Goal: Task Accomplishment & Management: Use online tool/utility

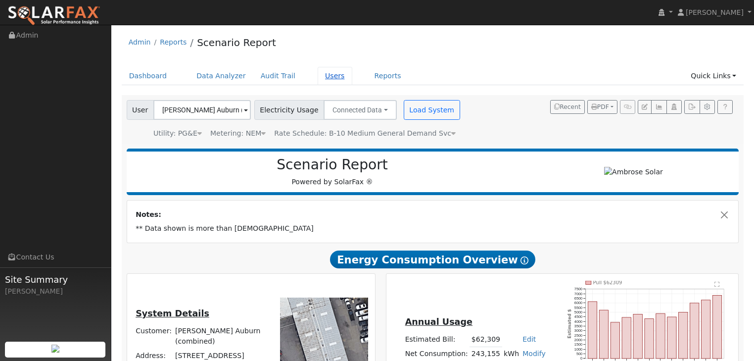
click at [318, 76] on link "Users" at bounding box center [335, 76] width 35 height 18
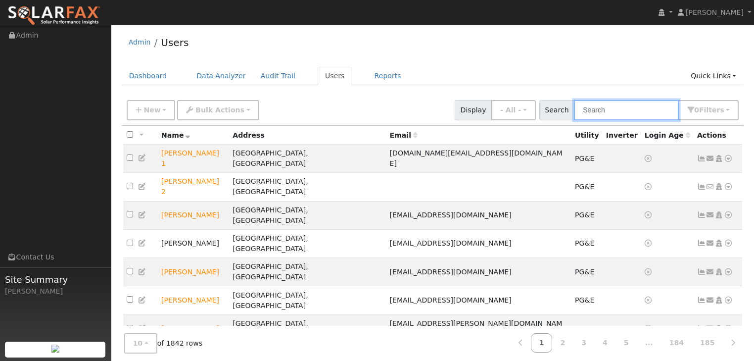
click at [599, 109] on input "text" at bounding box center [626, 110] width 105 height 20
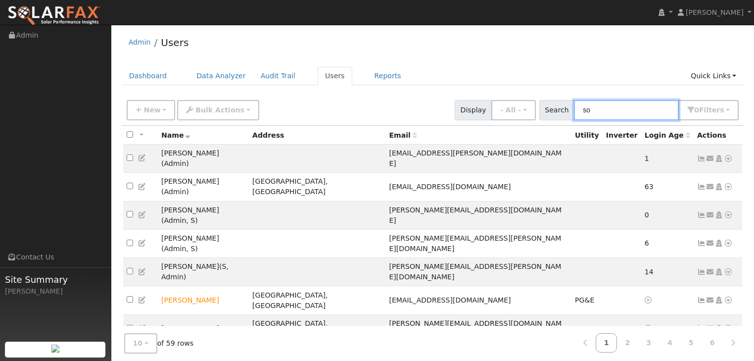
type input "s"
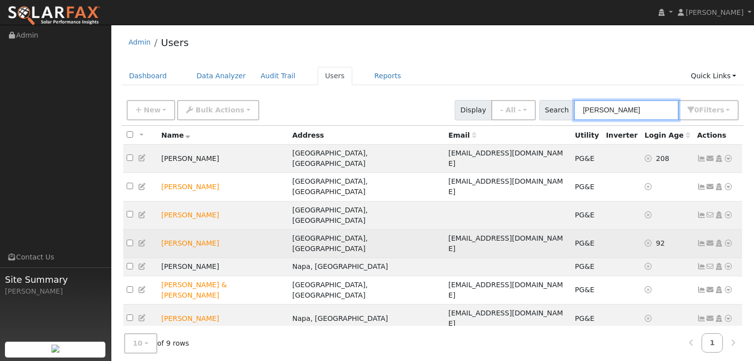
type input "sarah"
click at [727, 240] on icon at bounding box center [728, 243] width 9 height 7
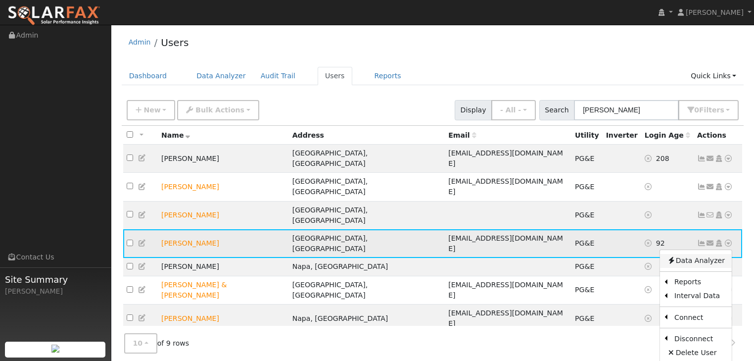
click at [696, 254] on link "Data Analyzer" at bounding box center [696, 261] width 72 height 14
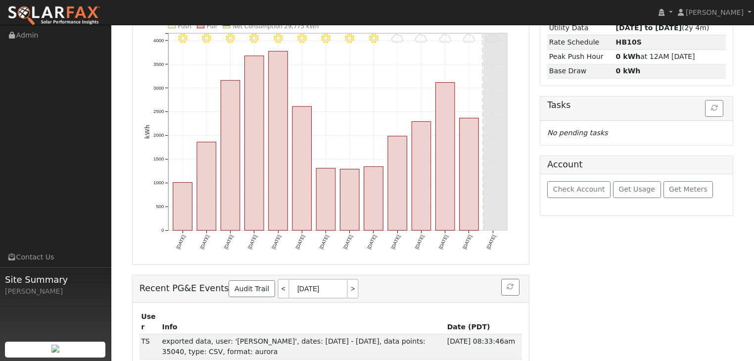
scroll to position [92, 0]
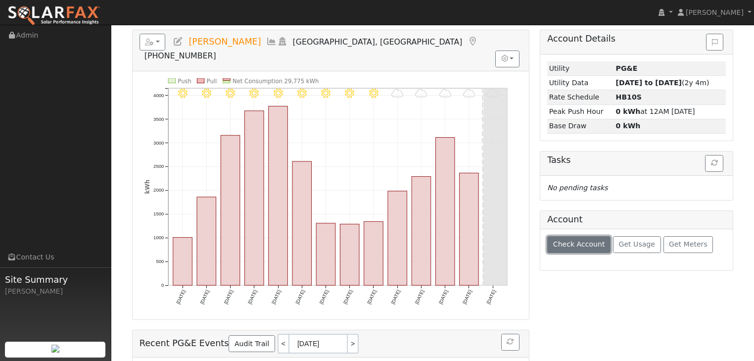
click at [570, 241] on span "Check Account" at bounding box center [579, 244] width 52 height 8
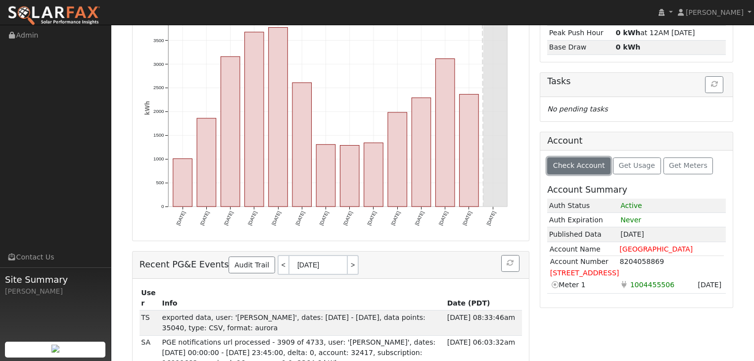
scroll to position [171, 0]
click at [675, 167] on span "Get Meters" at bounding box center [688, 165] width 39 height 8
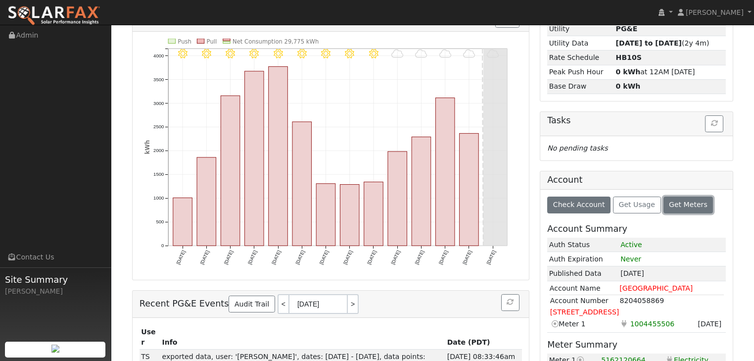
scroll to position [0, 0]
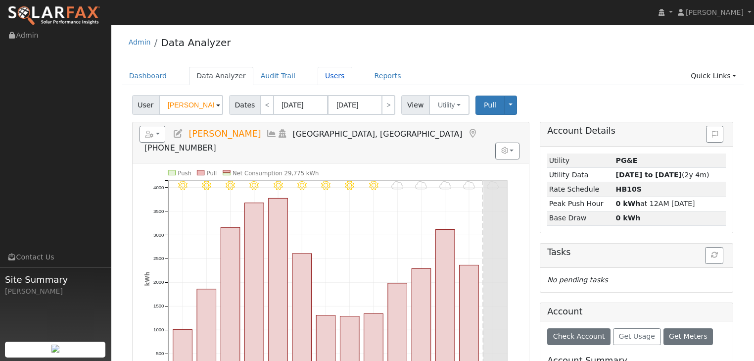
click at [318, 75] on link "Users" at bounding box center [335, 76] width 35 height 18
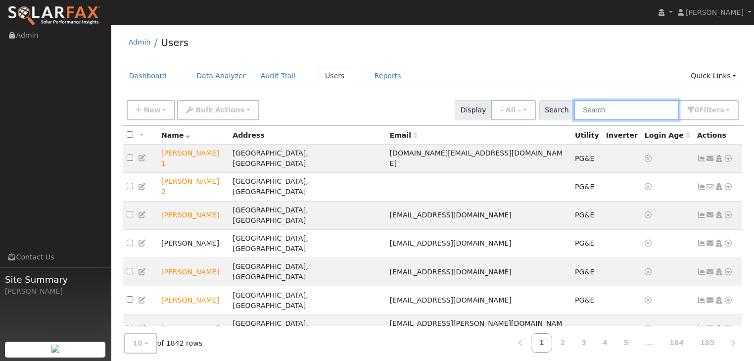
click at [599, 110] on input "text" at bounding box center [626, 110] width 105 height 20
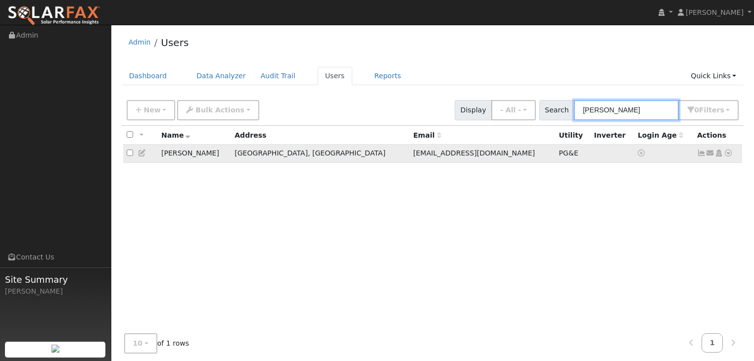
type input "tom ke"
click at [727, 152] on icon at bounding box center [728, 152] width 9 height 7
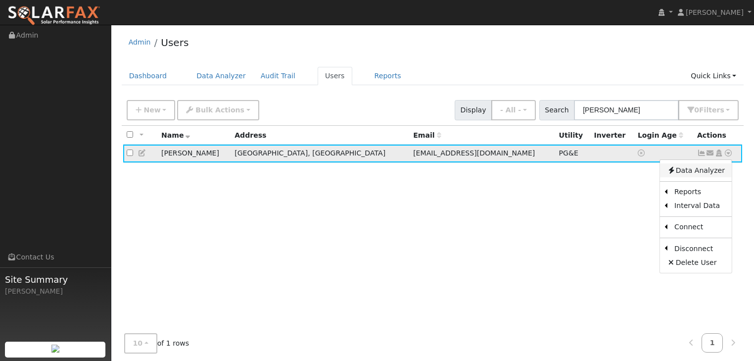
click at [689, 173] on link "Data Analyzer" at bounding box center [696, 170] width 72 height 14
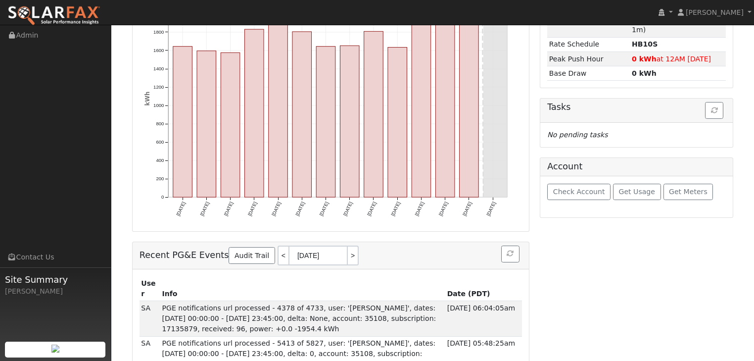
scroll to position [182, 0]
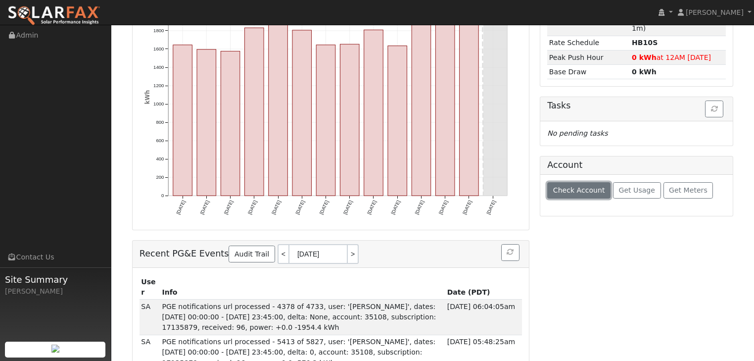
click at [567, 186] on span "Check Account" at bounding box center [579, 190] width 52 height 8
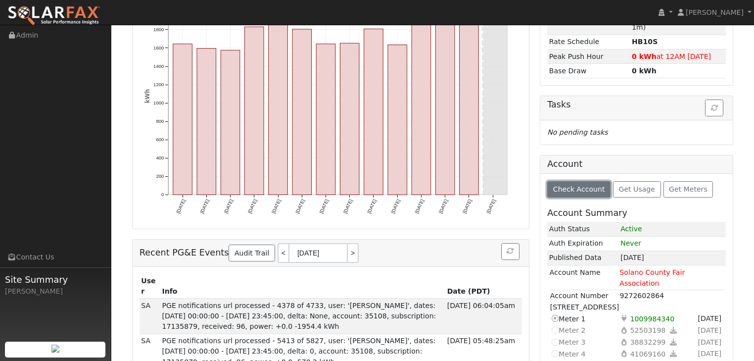
scroll to position [216, 0]
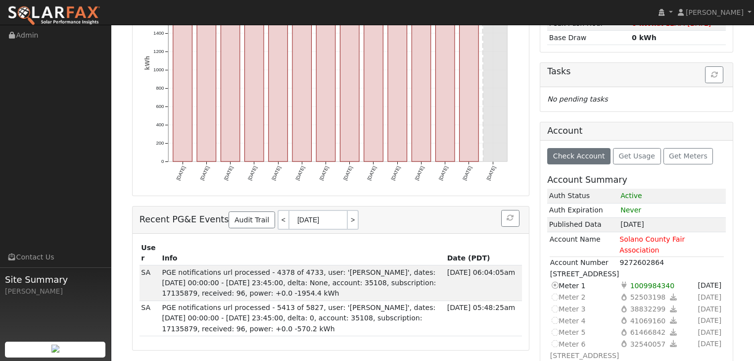
click at [554, 360] on icon at bounding box center [554, 367] width 9 height 10
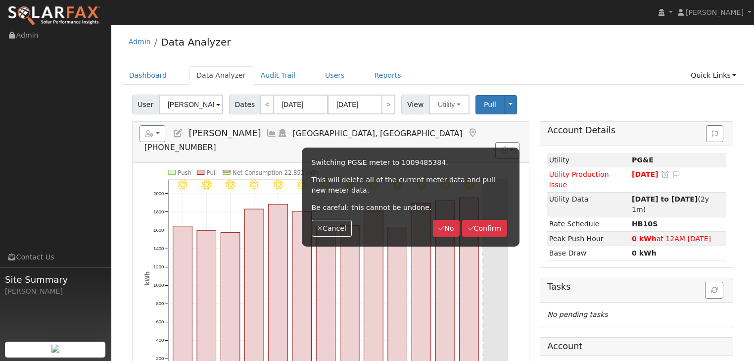
scroll to position [0, 0]
click at [482, 230] on button "Confirm" at bounding box center [484, 228] width 45 height 17
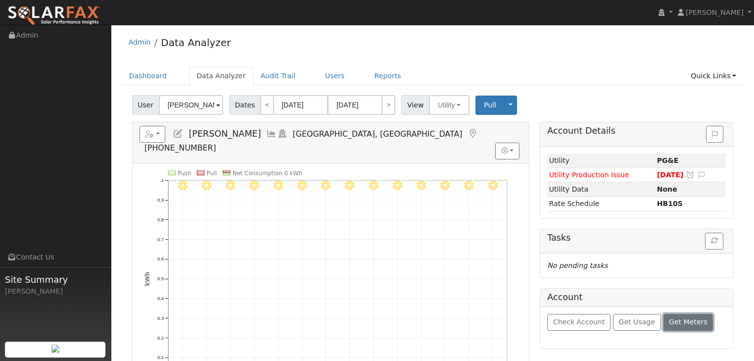
click at [671, 319] on span "Get Meters" at bounding box center [688, 322] width 39 height 8
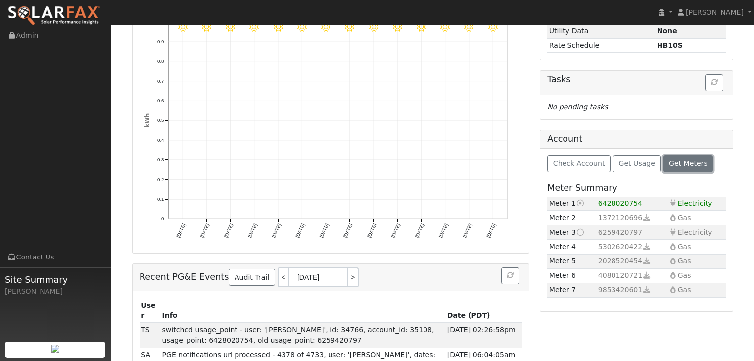
scroll to position [119, 0]
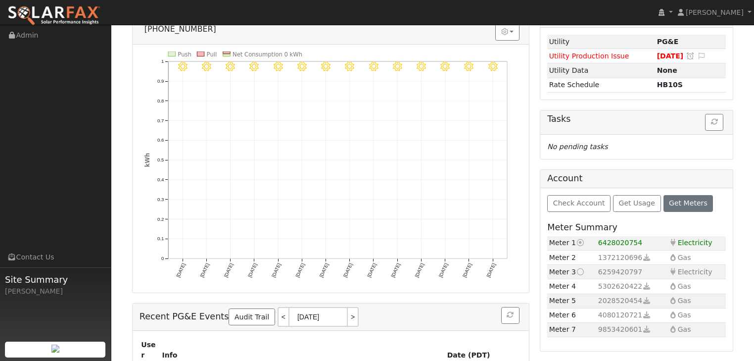
click at [578, 270] on icon at bounding box center [580, 271] width 9 height 7
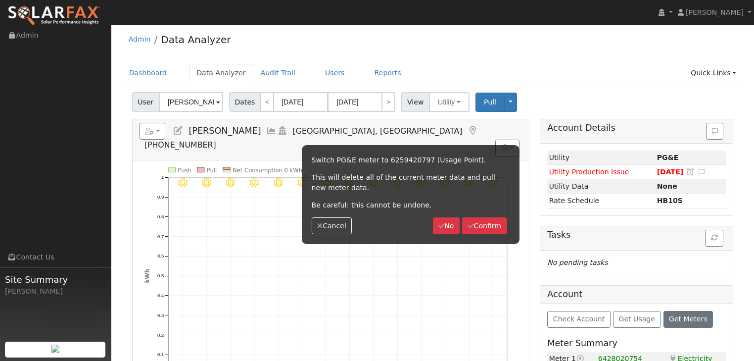
scroll to position [0, 0]
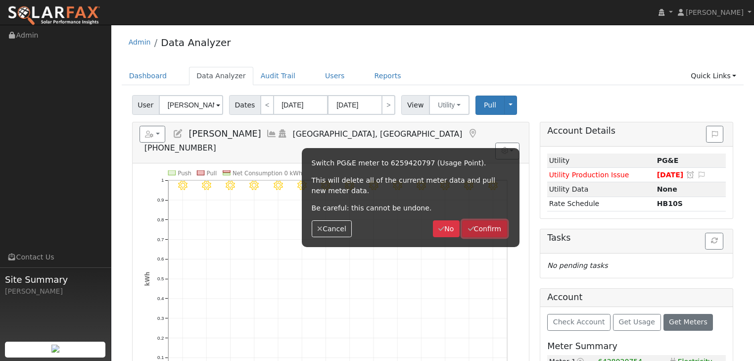
click at [485, 228] on button "Confirm" at bounding box center [484, 228] width 45 height 17
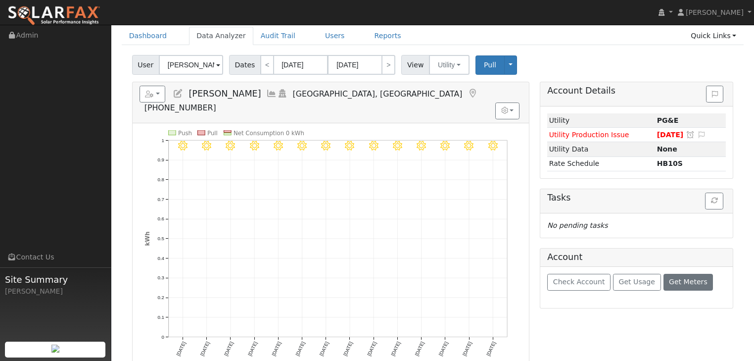
scroll to position [40, 0]
click at [578, 283] on span "Check Account" at bounding box center [579, 282] width 52 height 8
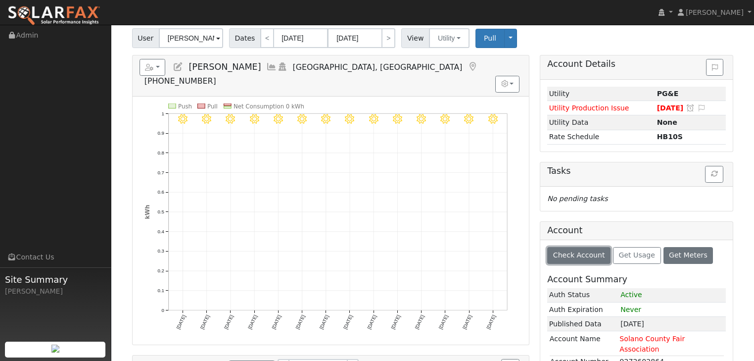
scroll to position [0, 0]
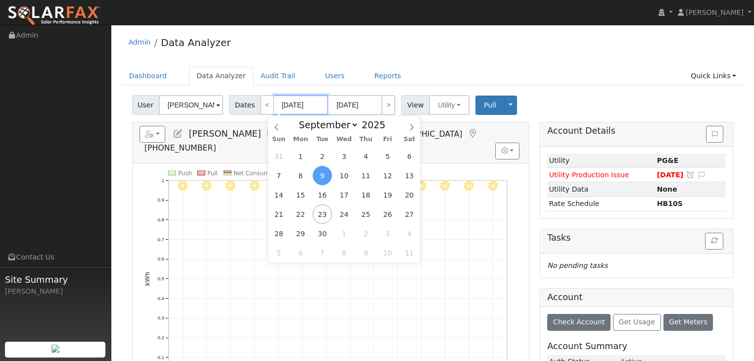
click at [295, 107] on input "[DATE]" at bounding box center [301, 105] width 54 height 20
click at [275, 127] on icon at bounding box center [276, 127] width 7 height 7
select select "7"
click at [387, 158] on span "1" at bounding box center [387, 156] width 19 height 19
type input "[DATE]"
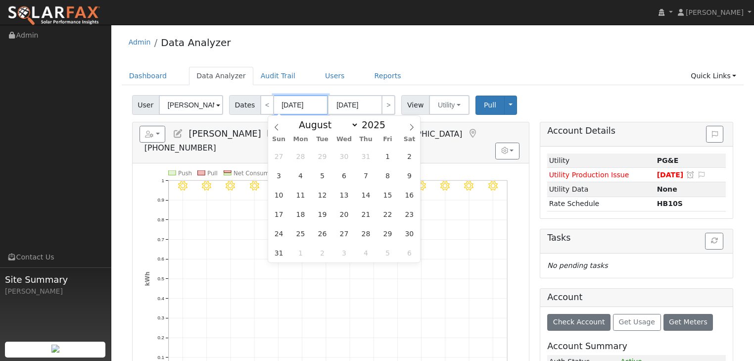
type input "[DATE]"
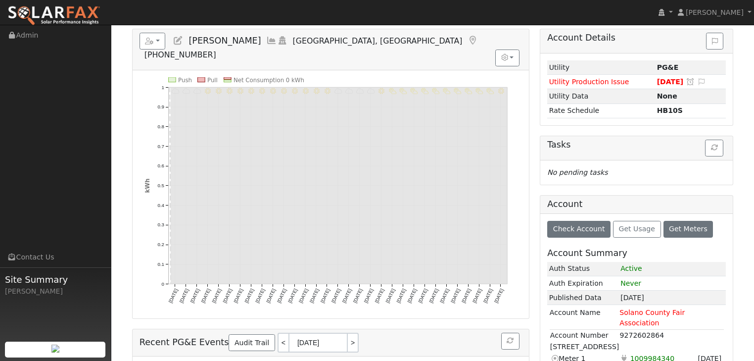
scroll to position [79, 0]
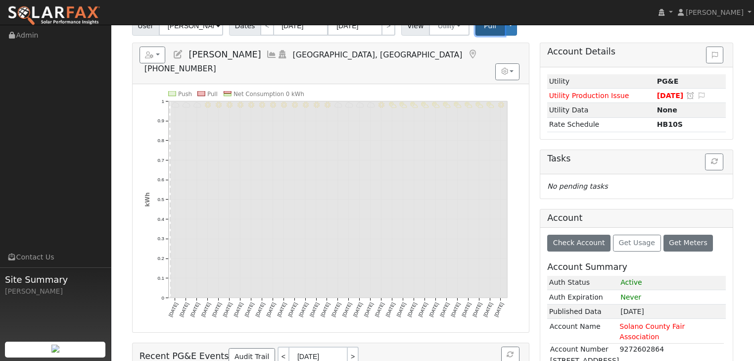
click at [484, 26] on span "Pull" at bounding box center [490, 26] width 12 height 8
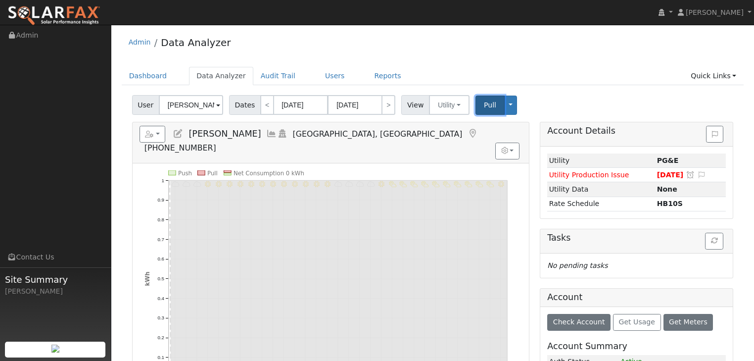
scroll to position [0, 0]
click at [504, 106] on button "Toggle Dropdown" at bounding box center [510, 105] width 13 height 19
click at [548, 85] on div "Dashboard Data Analyzer Audit Trail Users Reports Quick Links Quick Add Quick C…" at bounding box center [433, 81] width 623 height 28
click at [254, 181] on rect at bounding box center [339, 278] width 337 height 197
click at [484, 105] on span "Pull" at bounding box center [490, 105] width 12 height 8
